Goal: Navigation & Orientation: Find specific page/section

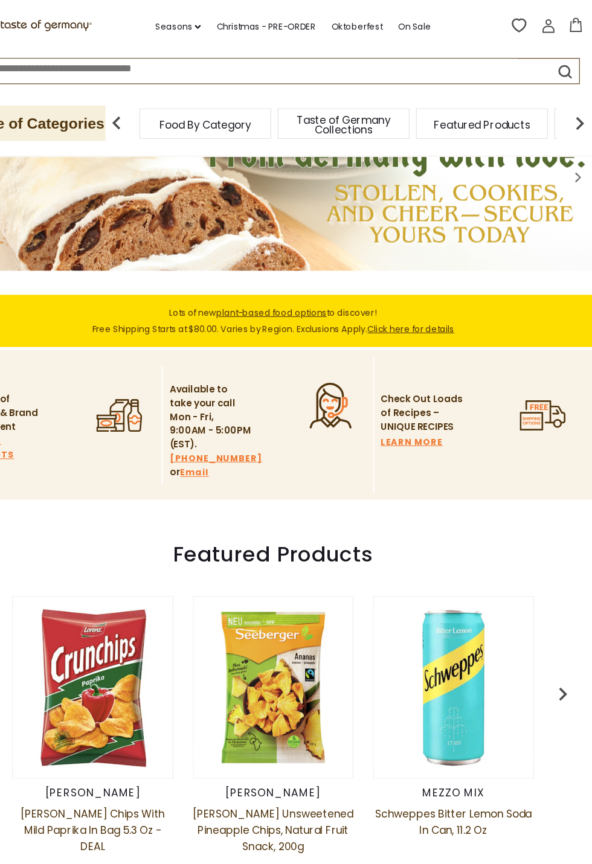
scroll to position [75, 0]
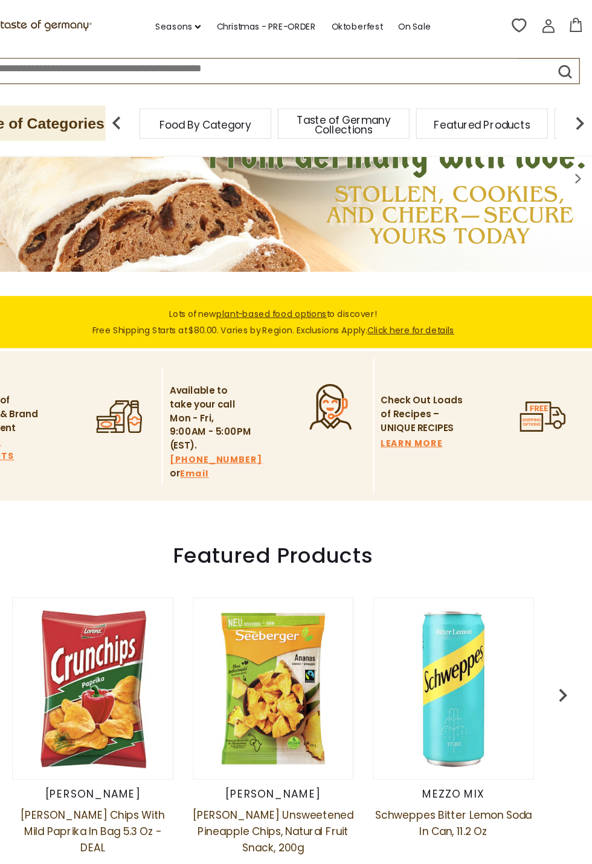
click at [242, 112] on span "Food By Category" at bounding box center [233, 115] width 85 height 9
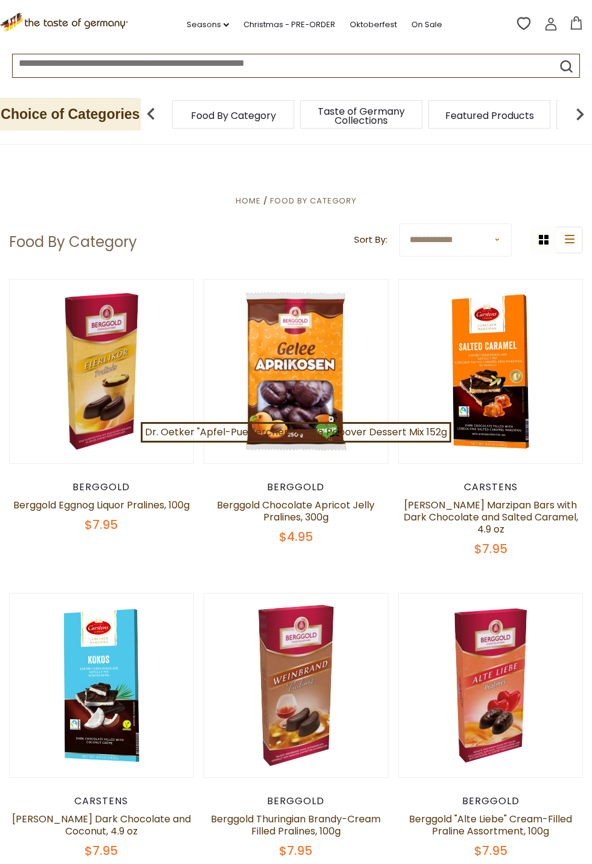
click at [259, 114] on span "Food By Category" at bounding box center [233, 115] width 85 height 9
click at [579, 105] on img at bounding box center [580, 114] width 24 height 24
click at [570, 112] on img at bounding box center [580, 114] width 24 height 24
click at [585, 137] on div "Choice of Categories Food By Category Taste of Germany Collections Featured Pro…" at bounding box center [296, 114] width 592 height 60
click at [569, 117] on img at bounding box center [580, 114] width 24 height 24
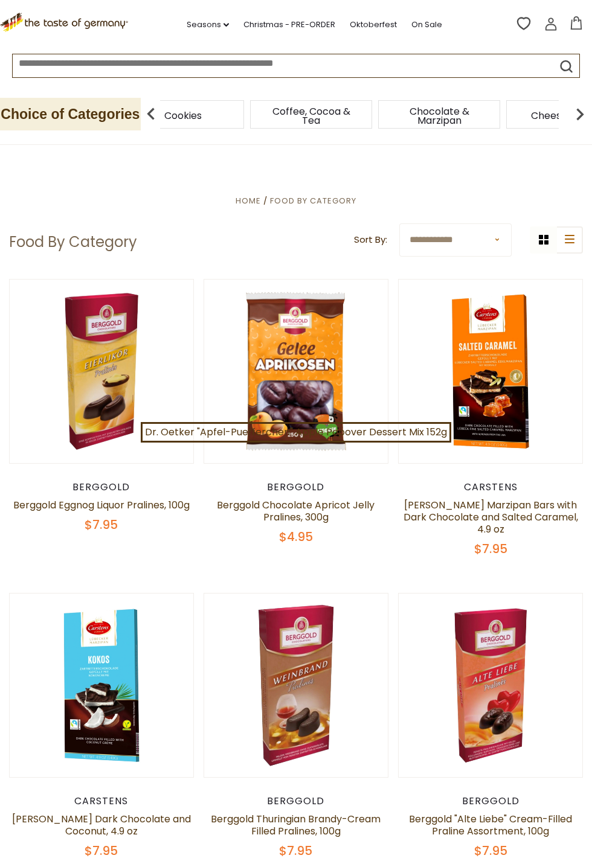
click at [574, 112] on img at bounding box center [580, 114] width 24 height 24
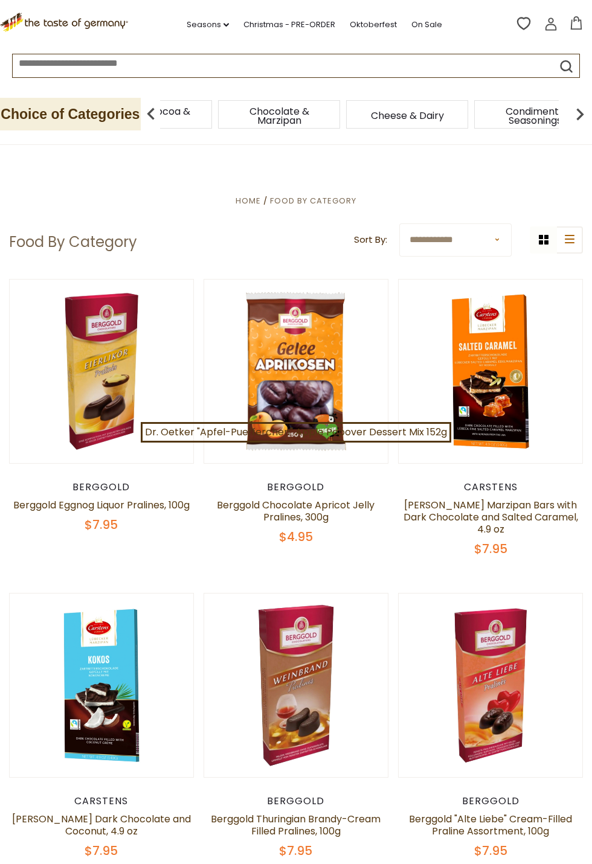
click at [579, 111] on img at bounding box center [580, 114] width 24 height 24
click at [576, 117] on img at bounding box center [580, 114] width 24 height 24
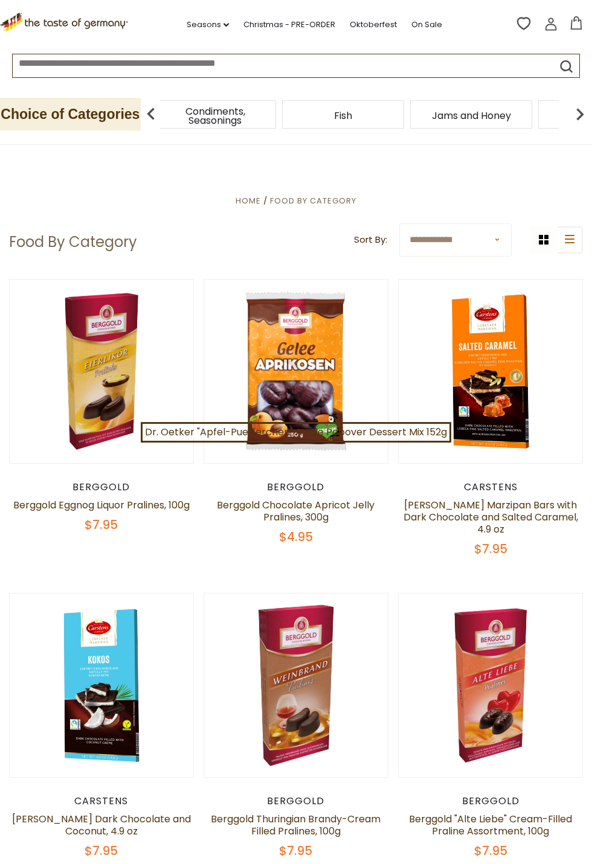
click at [576, 113] on img at bounding box center [580, 114] width 24 height 24
click at [578, 114] on img at bounding box center [580, 114] width 24 height 24
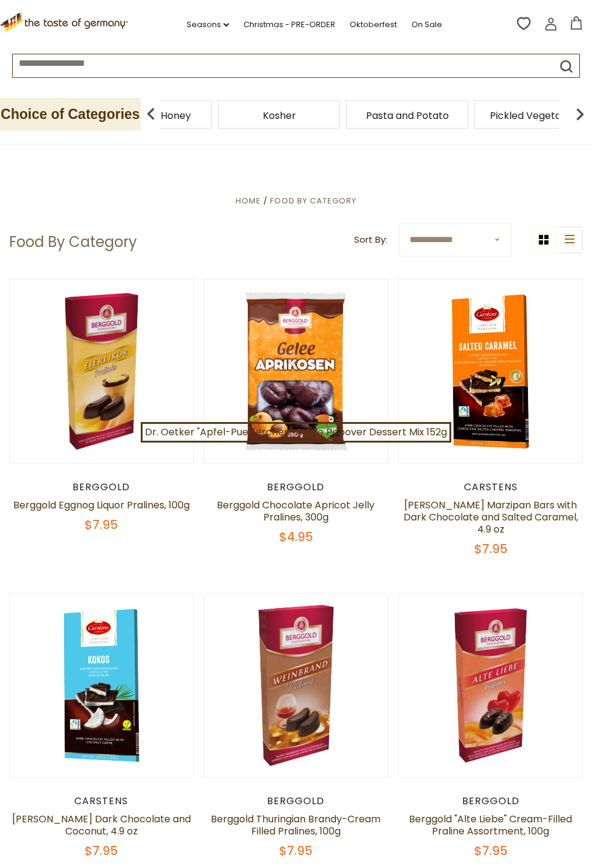
click at [579, 109] on img at bounding box center [580, 114] width 24 height 24
click at [579, 114] on img at bounding box center [580, 114] width 24 height 24
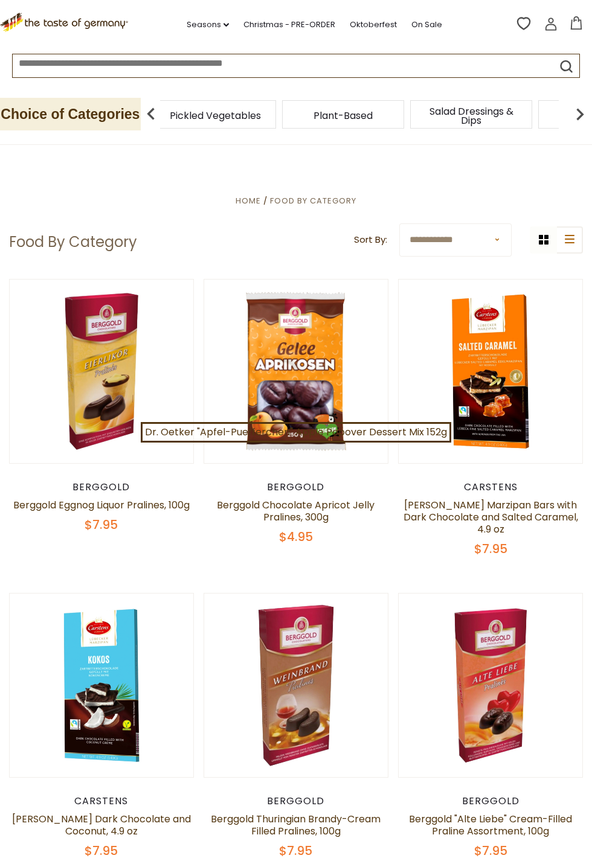
click at [580, 114] on img at bounding box center [580, 114] width 24 height 24
click at [585, 116] on img at bounding box center [580, 114] width 24 height 24
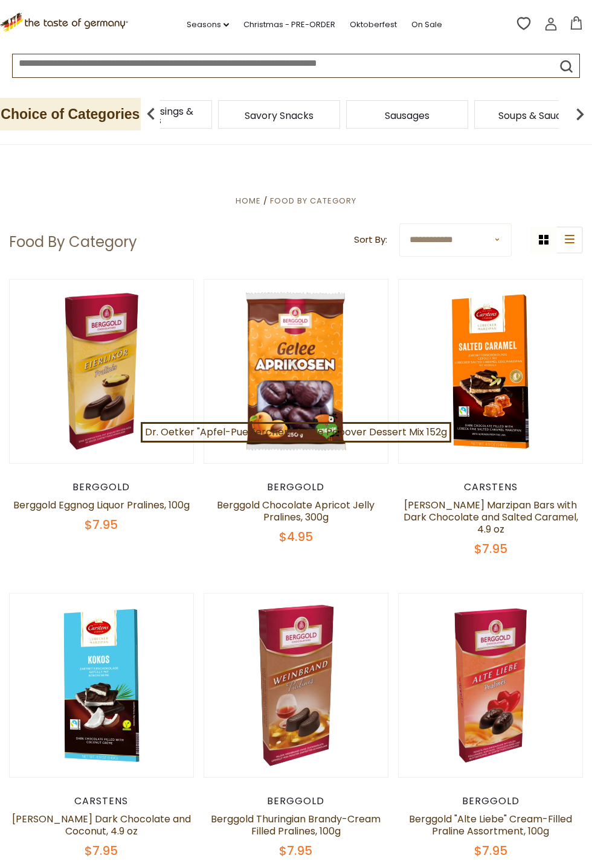
click at [581, 112] on img at bounding box center [580, 114] width 24 height 24
click at [581, 110] on img at bounding box center [580, 114] width 24 height 24
